Goal: Navigation & Orientation: Find specific page/section

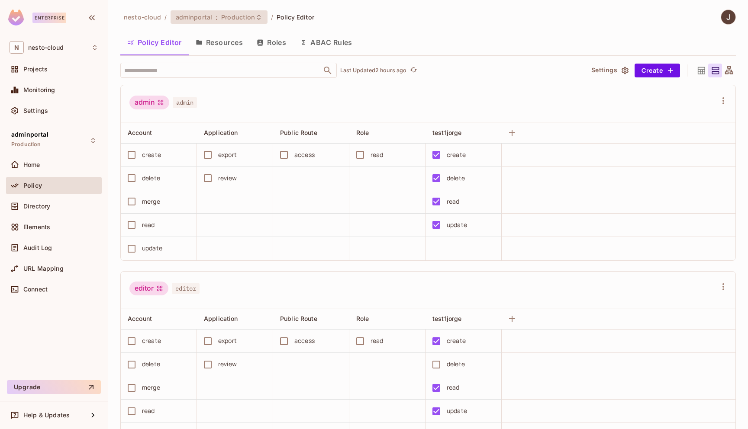
click at [232, 19] on span "Production" at bounding box center [238, 17] width 34 height 8
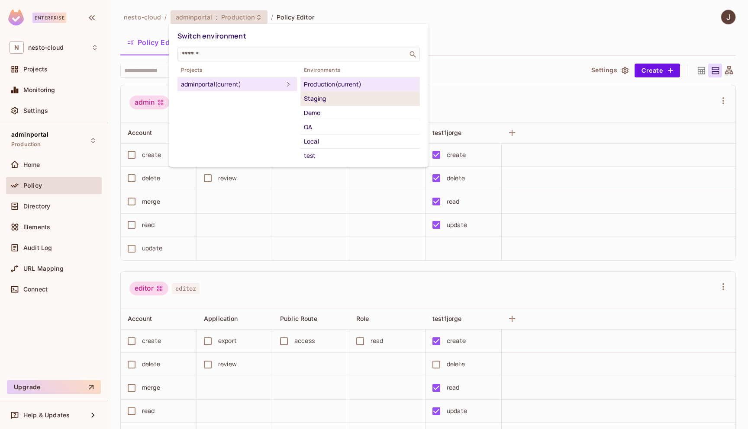
click at [328, 102] on div "Staging" at bounding box center [360, 98] width 112 height 10
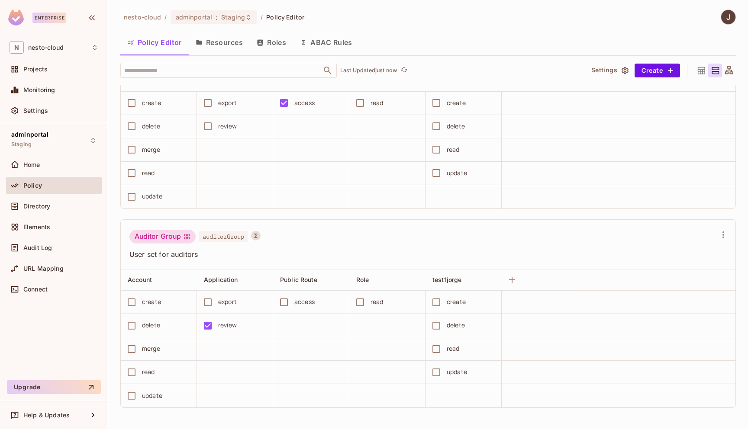
scroll to position [0, 0]
